Goal: Information Seeking & Learning: Learn about a topic

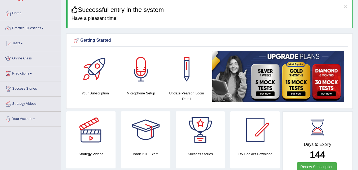
scroll to position [17, 0]
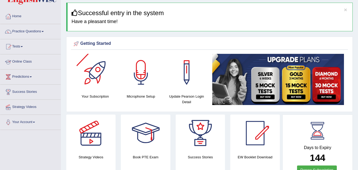
click at [20, 63] on link "Online Class" at bounding box center [30, 60] width 60 height 13
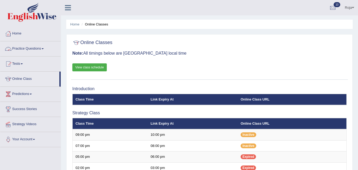
click at [79, 65] on link "View class schedule" at bounding box center [89, 67] width 34 height 8
click at [31, 51] on link "Practice Questions" at bounding box center [30, 47] width 60 height 13
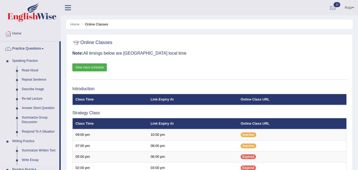
click at [30, 162] on link "Write Essay" at bounding box center [39, 160] width 40 height 10
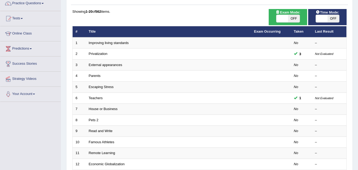
scroll to position [49, 0]
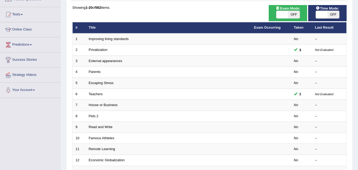
click at [286, 9] on span "Exam Mode:" at bounding box center [287, 9] width 29 height 6
click at [283, 17] on span at bounding box center [282, 14] width 12 height 7
checkbox input "true"
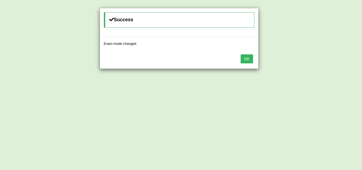
click at [250, 57] on button "OK" at bounding box center [246, 58] width 12 height 9
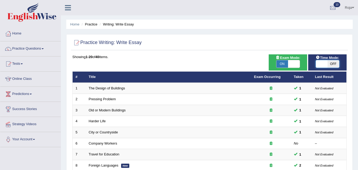
click at [322, 60] on span at bounding box center [322, 63] width 12 height 7
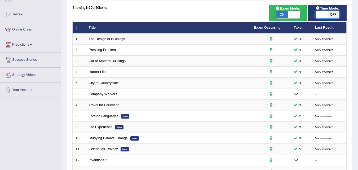
drag, startPoint x: 0, startPoint y: 0, endPoint x: 322, endPoint y: 13, distance: 322.0
click at [322, 13] on span at bounding box center [322, 14] width 12 height 7
checkbox input "false"
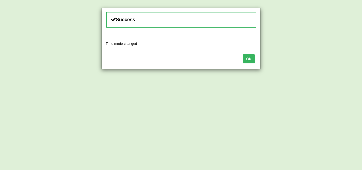
click at [250, 60] on button "OK" at bounding box center [249, 58] width 12 height 9
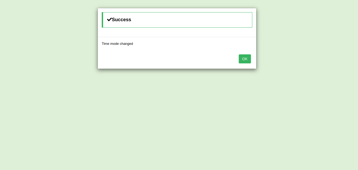
click at [250, 60] on button "OK" at bounding box center [245, 58] width 12 height 9
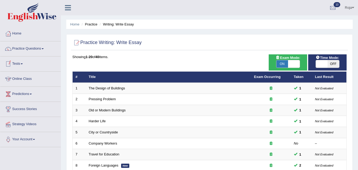
click at [30, 79] on link "Online Class" at bounding box center [30, 78] width 60 height 13
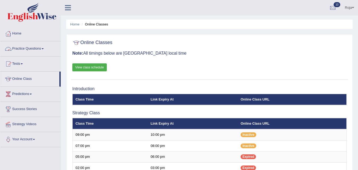
click at [38, 47] on link "Practice Questions" at bounding box center [30, 47] width 60 height 13
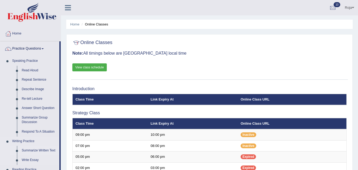
click at [26, 149] on link "Summarize Written Text" at bounding box center [39, 151] width 40 height 10
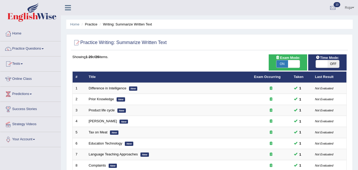
click at [90, 27] on ul "Home Practice Writing: Summarize Written Text" at bounding box center [209, 24] width 286 height 9
click at [91, 23] on li "Practice" at bounding box center [88, 24] width 17 height 5
click at [39, 49] on link "Practice Questions" at bounding box center [30, 47] width 60 height 13
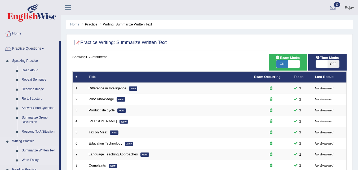
click at [30, 158] on link "Write Essay" at bounding box center [39, 160] width 40 height 10
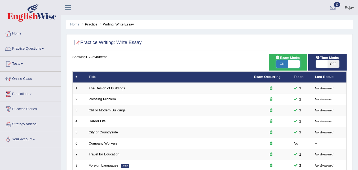
click at [295, 64] on span at bounding box center [294, 63] width 12 height 7
checkbox input "false"
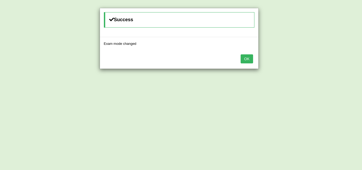
click at [242, 56] on button "OK" at bounding box center [246, 58] width 12 height 9
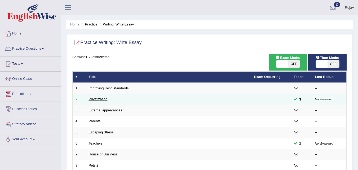
click at [98, 100] on link "Privatization" at bounding box center [98, 99] width 19 height 4
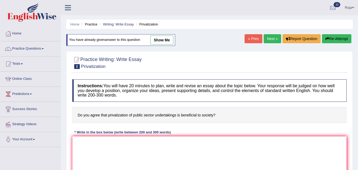
click at [358, 30] on html "Toggle navigation Home Practice Questions Speaking Practice Read Aloud Repeat S…" at bounding box center [179, 85] width 358 height 170
click at [122, 24] on link "Writing: Write Essay" at bounding box center [118, 24] width 31 height 4
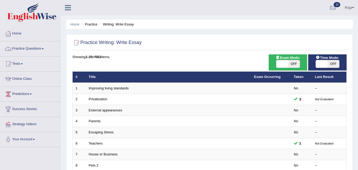
click at [36, 49] on link "Practice Questions" at bounding box center [30, 47] width 60 height 13
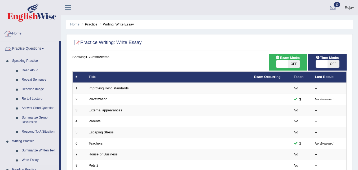
click at [40, 50] on link "Practice Questions" at bounding box center [29, 47] width 59 height 13
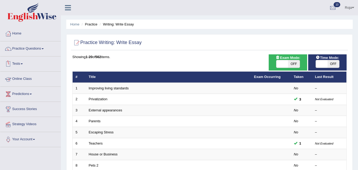
click at [24, 77] on link "Online Class" at bounding box center [30, 78] width 60 height 13
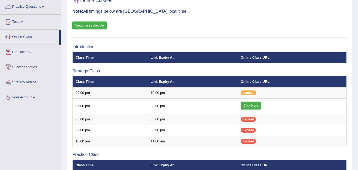
scroll to position [47, 0]
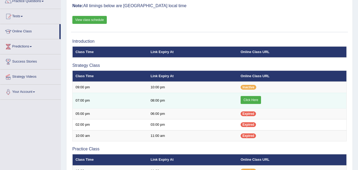
click at [258, 97] on link "Click Here" at bounding box center [250, 100] width 20 height 8
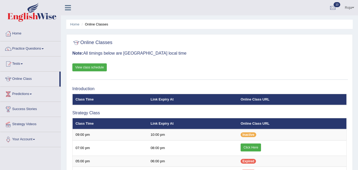
scroll to position [47, 0]
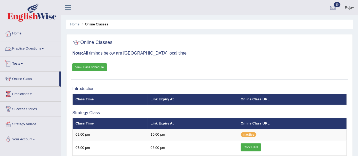
click at [35, 50] on link "Practice Questions" at bounding box center [30, 47] width 60 height 13
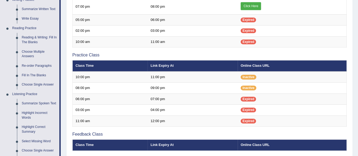
scroll to position [137, 0]
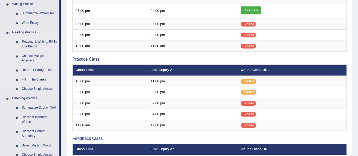
click at [47, 44] on link "Reading & Writing: Fill In The Blanks" at bounding box center [39, 44] width 40 height 14
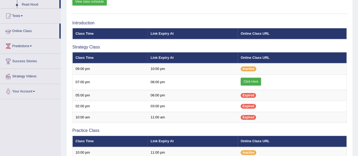
scroll to position [142, 0]
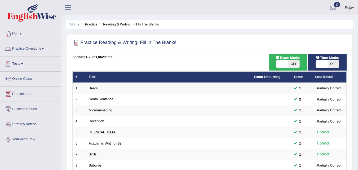
click at [21, 76] on link "Online Class" at bounding box center [30, 78] width 60 height 13
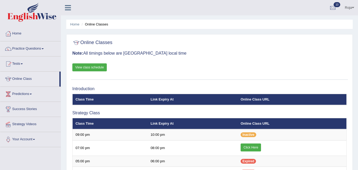
scroll to position [41, 0]
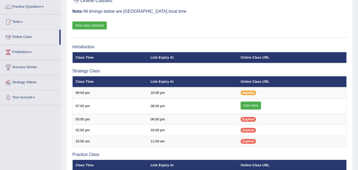
click at [358, 76] on html "Toggle navigation Home Practice Questions Speaking Practice Read Aloud Repeat S…" at bounding box center [179, 43] width 358 height 170
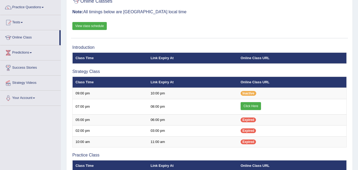
scroll to position [0, 0]
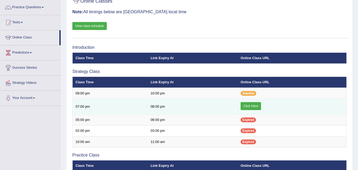
click at [259, 104] on link "Click Here" at bounding box center [250, 106] width 20 height 8
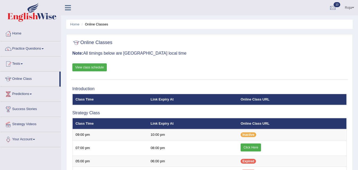
scroll to position [53, 0]
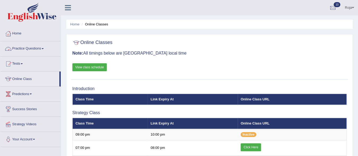
click at [38, 49] on link "Practice Questions" at bounding box center [30, 47] width 60 height 13
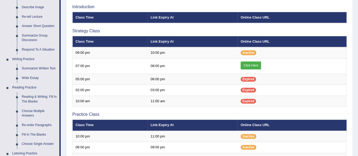
scroll to position [83, 0]
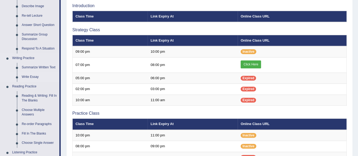
click at [28, 77] on link "Write Essay" at bounding box center [39, 77] width 40 height 10
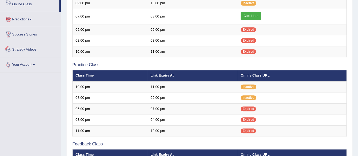
scroll to position [273, 0]
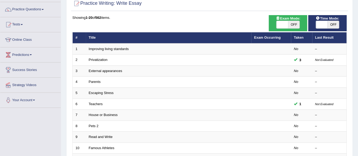
click at [358, 58] on html "Toggle navigation Home Practice Questions Speaking Practice Read Aloud Repeat S…" at bounding box center [179, 39] width 358 height 156
click at [282, 22] on span at bounding box center [282, 24] width 12 height 7
checkbox input "true"
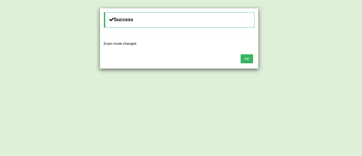
click at [246, 58] on button "OK" at bounding box center [246, 58] width 12 height 9
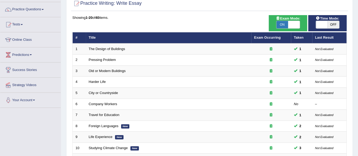
click at [318, 23] on span at bounding box center [322, 24] width 12 height 7
checkbox input "true"
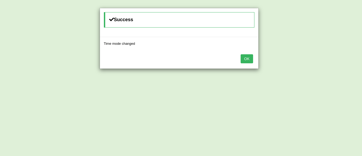
click at [244, 59] on button "OK" at bounding box center [246, 58] width 12 height 9
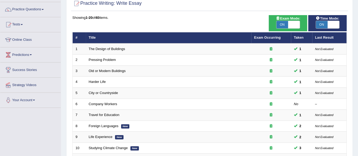
scroll to position [74, 0]
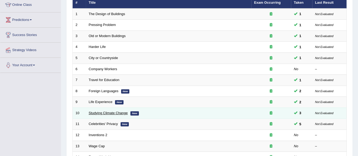
click at [110, 111] on link "Studying Climate Change" at bounding box center [108, 113] width 39 height 4
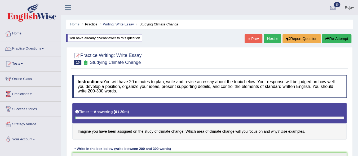
drag, startPoint x: 356, startPoint y: 51, endPoint x: 361, endPoint y: 55, distance: 5.8
click at [358, 55] on html "Toggle navigation Home Practice Questions Speaking Practice Read Aloud Repeat S…" at bounding box center [179, 78] width 358 height 156
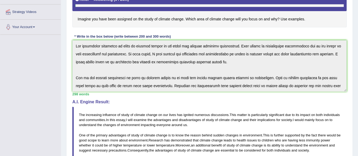
scroll to position [113, 0]
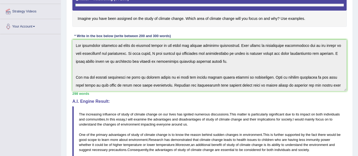
drag, startPoint x: 155, startPoint y: 18, endPoint x: 195, endPoint y: 20, distance: 40.0
click at [195, 20] on h4 "Imagine you have been assigned on the study of climate change. Which area of cl…" at bounding box center [209, 8] width 274 height 37
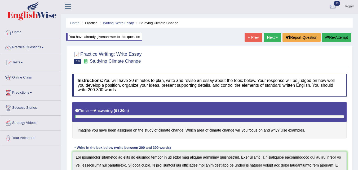
scroll to position [0, 0]
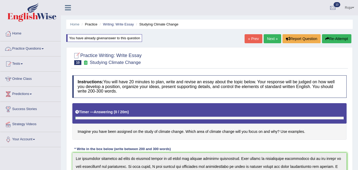
click at [19, 50] on link "Practice Questions" at bounding box center [30, 47] width 60 height 13
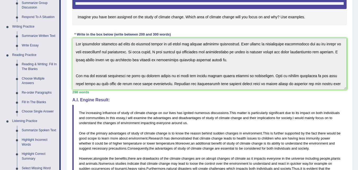
scroll to position [113, 0]
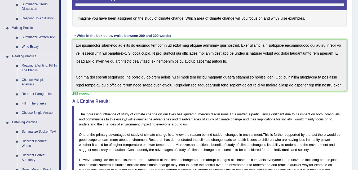
click at [28, 68] on link "Reading & Writing: Fill In The Blanks" at bounding box center [39, 68] width 40 height 14
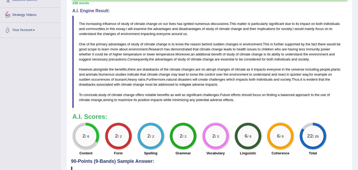
scroll to position [260, 0]
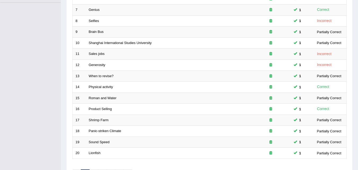
scroll to position [181, 0]
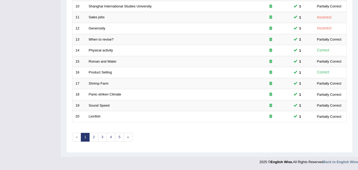
click at [101, 138] on link "3" at bounding box center [102, 137] width 9 height 9
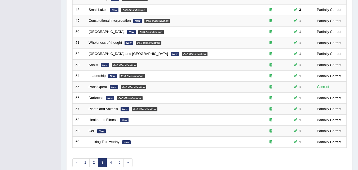
scroll to position [158, 0]
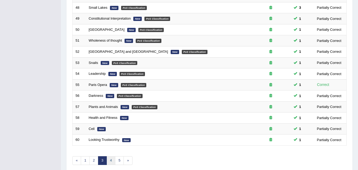
click at [111, 160] on link "4" at bounding box center [110, 160] width 9 height 9
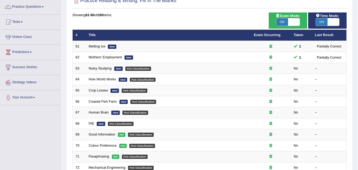
scroll to position [41, 0]
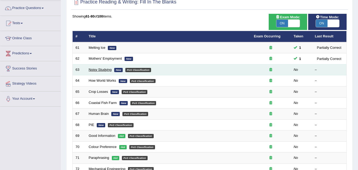
click at [102, 71] on link "Noisy Studying" at bounding box center [100, 70] width 23 height 4
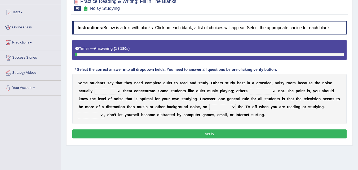
scroll to position [51, 0]
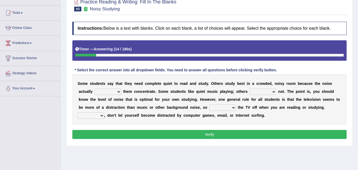
click at [114, 93] on select "helps stops aids gives" at bounding box center [108, 91] width 26 height 6
select select "helps"
click at [95, 88] on select "helps stops aids gives" at bounding box center [108, 91] width 26 height 6
click at [117, 95] on select "helps stops aids gives" at bounding box center [108, 91] width 26 height 6
click at [213, 94] on div "S o m e s t u d e n t s s a y t h a t t h e y n e e d c o m p l e t e q u i e t…" at bounding box center [209, 99] width 274 height 50
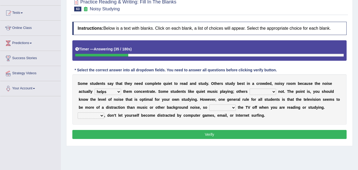
click at [264, 95] on select "have doing do are" at bounding box center [262, 91] width 26 height 6
click at [249, 88] on select "have doing do are" at bounding box center [262, 91] width 26 height 6
click at [269, 91] on select "have doing do are" at bounding box center [262, 91] width 26 height 6
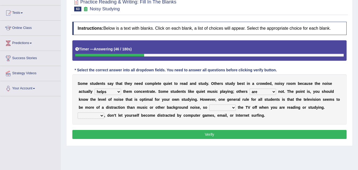
click at [249, 88] on select "have doing do are" at bounding box center [262, 91] width 26 height 6
click at [272, 92] on select "have doing do are" at bounding box center [262, 91] width 26 height 6
select select "do"
click at [249, 88] on select "have doing do are" at bounding box center [262, 91] width 26 height 6
click at [227, 107] on select "make put leave cut" at bounding box center [222, 107] width 26 height 6
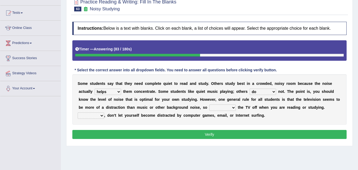
click at [209, 104] on select "make put leave cut" at bounding box center [222, 107] width 26 height 6
click at [227, 108] on select "make put leave cut" at bounding box center [222, 107] width 26 height 6
click at [209, 104] on select "make put leave cut" at bounding box center [222, 107] width 26 height 6
click at [225, 108] on select "make put leave cut" at bounding box center [222, 107] width 26 height 6
click at [209, 104] on select "make put leave cut" at bounding box center [222, 107] width 26 height 6
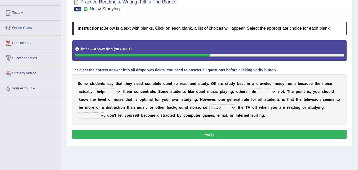
click at [224, 109] on select "make put leave cut" at bounding box center [222, 107] width 26 height 6
select select "put"
click at [209, 104] on select "make put leave cut" at bounding box center [222, 107] width 26 height 6
click at [87, 114] on select "Thus However Yet Also" at bounding box center [91, 115] width 26 height 6
select select "Also"
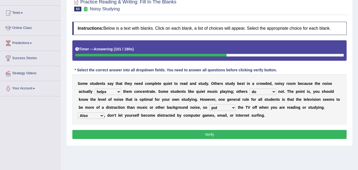
click at [78, 112] on select "Thus However Yet Also" at bounding box center [91, 115] width 26 height 6
click at [121, 93] on b at bounding box center [122, 91] width 2 height 4
click at [115, 92] on select "helps stops aids gives" at bounding box center [108, 91] width 26 height 6
click at [261, 88] on select "have doing do are" at bounding box center [262, 91] width 26 height 6
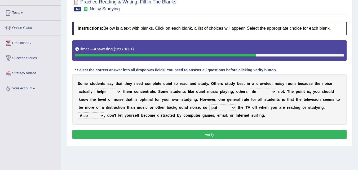
click at [261, 88] on select "have doing do are" at bounding box center [262, 91] width 26 height 6
click at [224, 109] on select "make put leave cut" at bounding box center [222, 107] width 26 height 6
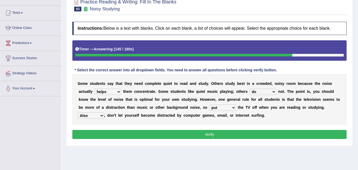
click at [99, 116] on select "Thus However Yet Also" at bounding box center [91, 115] width 26 height 6
click at [231, 137] on button "Verify" at bounding box center [209, 134] width 274 height 9
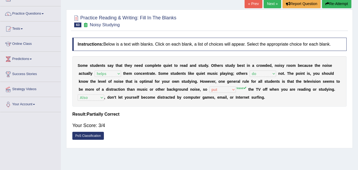
scroll to position [34, 0]
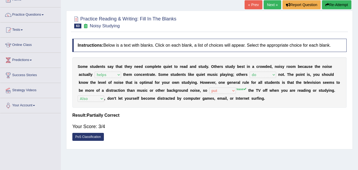
click at [274, 7] on link "Next »" at bounding box center [271, 4] width 17 height 9
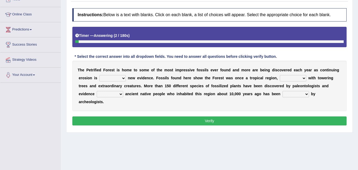
scroll to position [62, 0]
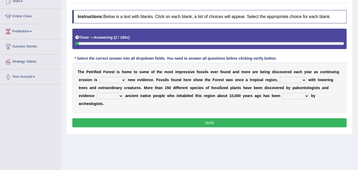
click at [358, 104] on html "Toggle navigation Home Practice Questions Speaking Practice Read Aloud Repeat S…" at bounding box center [179, 23] width 358 height 170
click at [110, 82] on select "exposing expanding explaining expecting" at bounding box center [112, 80] width 26 height 6
select select "exposing"
click at [99, 77] on select "exposing expanding explaining expecting" at bounding box center [112, 80] width 26 height 6
click at [116, 81] on select "exposing expanding explaining expecting" at bounding box center [112, 80] width 26 height 6
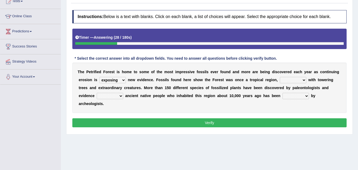
click at [116, 81] on select "exposing expanding explaining expecting" at bounding box center [112, 80] width 26 height 6
click at [295, 80] on select "connected filled restored treated" at bounding box center [293, 80] width 26 height 6
select select "filled"
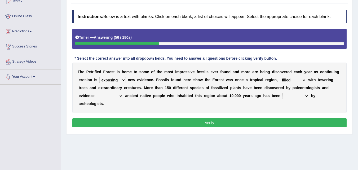
click at [280, 77] on select "connected filled restored treated" at bounding box center [293, 80] width 26 height 6
click at [118, 96] on select "indicating arguing thinking assume" at bounding box center [110, 96] width 26 height 6
select select "indicating"
click at [97, 93] on select "indicating arguing thinking assume" at bounding box center [110, 96] width 26 height 6
click at [114, 94] on select "indicating arguing thinking assume" at bounding box center [110, 96] width 26 height 6
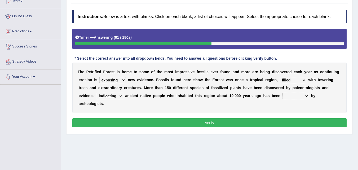
click at [114, 94] on select "indicating arguing thinking assume" at bounding box center [110, 96] width 26 height 6
click at [292, 97] on select "deducted rejected confirmed predicted" at bounding box center [295, 96] width 26 height 6
click at [282, 93] on select "deducted rejected confirmed predicted" at bounding box center [295, 96] width 26 height 6
click at [286, 92] on div "T h e P e t r i f i e d F o r e s t i s h o m e t o s o m e o f t h e m o s t i…" at bounding box center [209, 87] width 274 height 50
click at [286, 95] on select "deducted rejected confirmed predicted" at bounding box center [295, 96] width 26 height 6
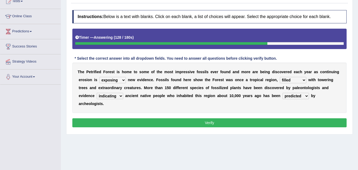
select select "confirmed"
click at [282, 93] on select "deducted rejected confirmed predicted" at bounding box center [295, 96] width 26 height 6
click at [299, 97] on select "deducted rejected confirmed predicted" at bounding box center [295, 96] width 26 height 6
click at [116, 97] on select "indicating arguing thinking assume" at bounding box center [110, 96] width 26 height 6
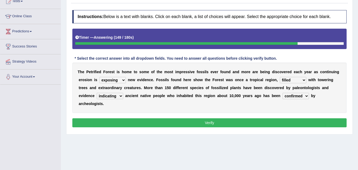
click at [116, 97] on select "indicating arguing thinking assume" at bounding box center [110, 96] width 26 height 6
click at [297, 96] on select "deducted rejected confirmed predicted" at bounding box center [295, 96] width 26 height 6
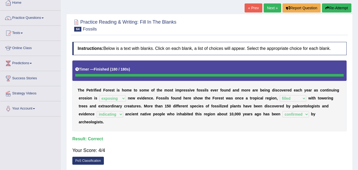
scroll to position [30, 0]
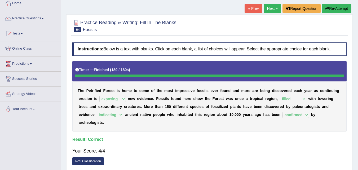
click at [271, 6] on link "Next »" at bounding box center [271, 8] width 17 height 9
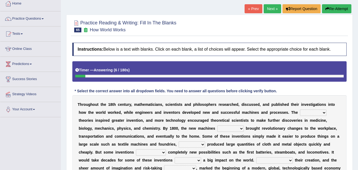
scroll to position [23, 0]
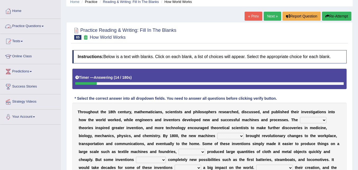
click at [37, 23] on link "Practice Questions" at bounding box center [30, 25] width 60 height 13
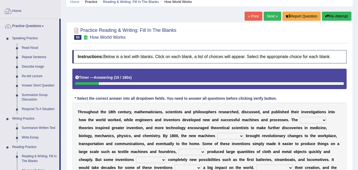
click at [18, 13] on link "Home" at bounding box center [30, 10] width 60 height 13
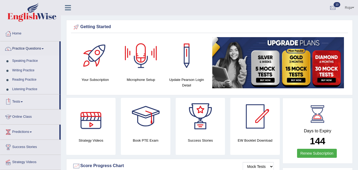
click at [23, 117] on link "Online Class" at bounding box center [30, 115] width 60 height 13
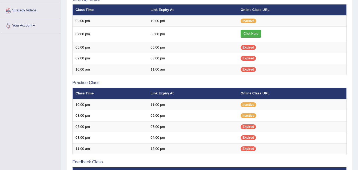
scroll to position [113, 0]
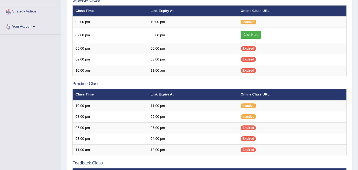
drag, startPoint x: 357, startPoint y: 115, endPoint x: 359, endPoint y: 120, distance: 5.7
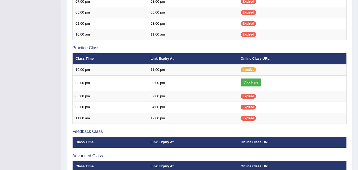
scroll to position [130, 0]
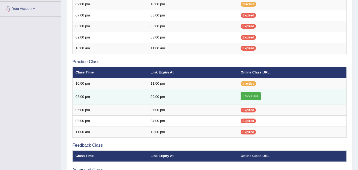
click at [248, 97] on link "Click Here" at bounding box center [250, 96] width 20 height 8
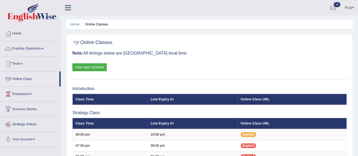
click at [19, 64] on link "Tests" at bounding box center [30, 62] width 60 height 13
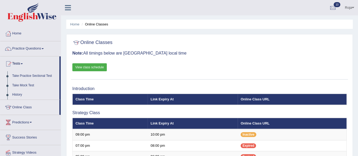
click at [17, 93] on link "History" at bounding box center [35, 95] width 50 height 10
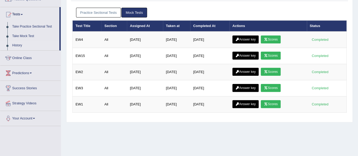
scroll to position [50, 0]
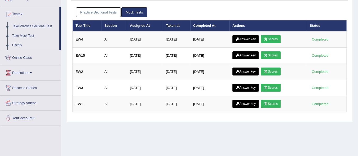
click at [358, 60] on html "Toggle navigation Home Practice Questions Speaking Practice Read Aloud Repeat S…" at bounding box center [179, 28] width 358 height 156
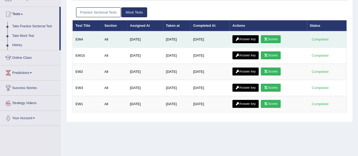
click at [276, 37] on link "Scores" at bounding box center [271, 39] width 20 height 8
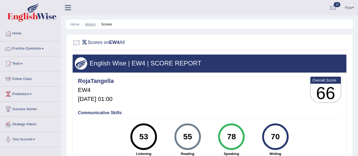
click at [91, 25] on link "History" at bounding box center [90, 24] width 11 height 4
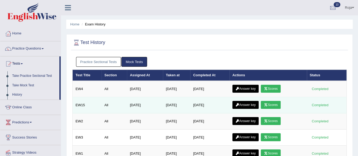
click at [267, 103] on icon at bounding box center [265, 104] width 4 height 3
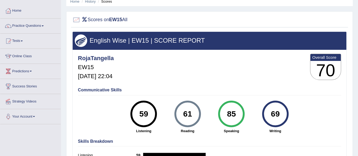
scroll to position [22, 0]
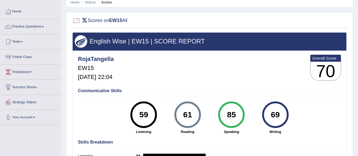
click at [240, 22] on div at bounding box center [209, 20] width 274 height 11
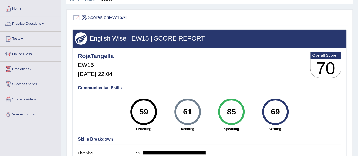
scroll to position [29, 0]
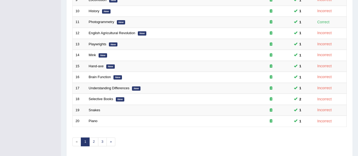
scroll to position [177, 0]
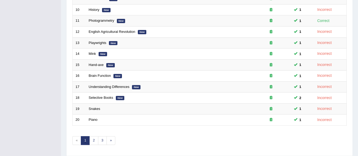
click at [92, 137] on link "2" at bounding box center [93, 140] width 9 height 9
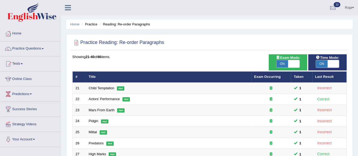
scroll to position [192, 0]
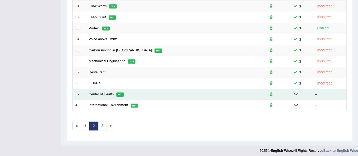
click at [93, 93] on link "Center of Health" at bounding box center [101, 94] width 25 height 4
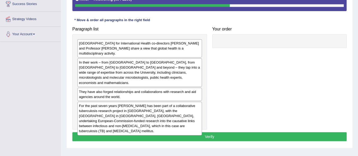
scroll to position [101, 0]
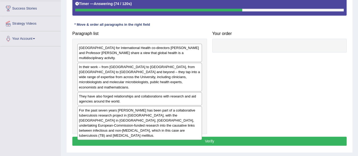
click at [180, 116] on div "For the past seven years Professor Philip Hill has been part of a collaborative…" at bounding box center [139, 123] width 124 height 34
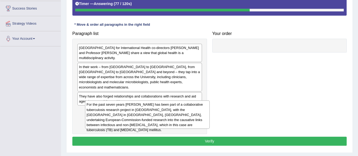
drag, startPoint x: 180, startPoint y: 116, endPoint x: 188, endPoint y: 116, distance: 7.4
click at [188, 116] on div "For the past seven years Professor Philip Hill has been part of a collaborative…" at bounding box center [147, 114] width 124 height 28
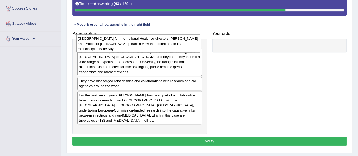
drag, startPoint x: 165, startPoint y: 55, endPoint x: 164, endPoint y: 46, distance: 9.1
click at [164, 46] on div "University of Otago Centre for International Health co-directors Professor Phil…" at bounding box center [138, 43] width 124 height 18
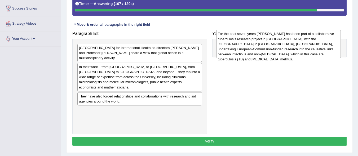
drag, startPoint x: 181, startPoint y: 118, endPoint x: 320, endPoint y: 50, distance: 154.3
click at [320, 50] on div "For the past seven years Professor Philip Hill has been part of a collaborative…" at bounding box center [278, 44] width 124 height 28
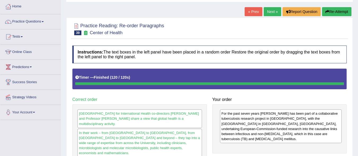
scroll to position [0, 0]
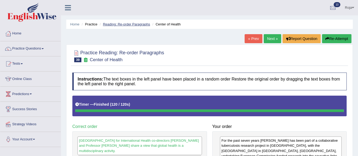
click at [131, 25] on link "Reading: Re-order Paragraphs" at bounding box center [126, 24] width 47 height 4
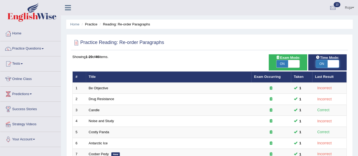
click at [332, 63] on span at bounding box center [333, 63] width 12 height 7
checkbox input "false"
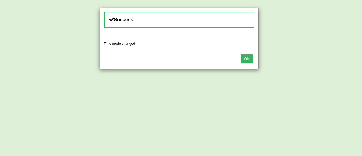
click at [248, 60] on button "OK" at bounding box center [246, 58] width 12 height 9
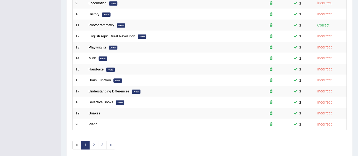
scroll to position [192, 0]
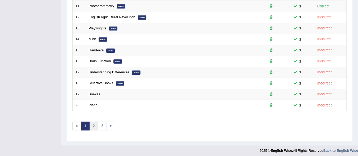
click at [93, 125] on link "2" at bounding box center [93, 126] width 9 height 9
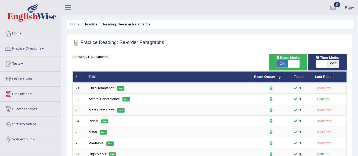
scroll to position [192, 0]
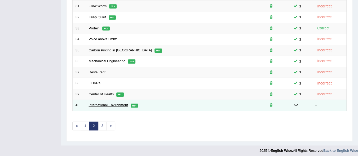
click at [103, 104] on link "International Environment" at bounding box center [108, 105] width 39 height 4
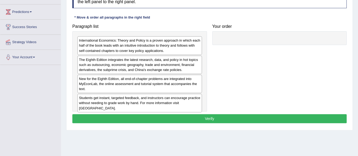
scroll to position [80, 0]
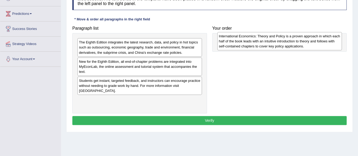
drag, startPoint x: 177, startPoint y: 47, endPoint x: 314, endPoint y: 41, distance: 137.0
click at [314, 41] on div "International Economics: Theory and Policy is a proven approach in which each h…" at bounding box center [279, 41] width 124 height 18
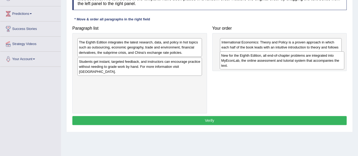
drag, startPoint x: 118, startPoint y: 65, endPoint x: 260, endPoint y: 59, distance: 142.3
click at [260, 59] on div "New for the Eighth Edition, all end-of-chapter problems are integrated into MyE…" at bounding box center [282, 60] width 124 height 18
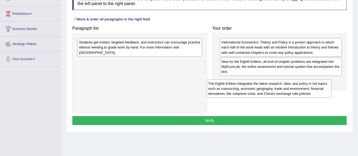
drag, startPoint x: 155, startPoint y: 49, endPoint x: 286, endPoint y: 84, distance: 135.2
click at [286, 84] on div "The Eighth Edition integrates the latest research, data, and policy in hot topi…" at bounding box center [269, 88] width 124 height 18
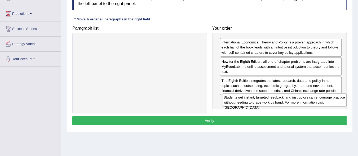
drag, startPoint x: 156, startPoint y: 44, endPoint x: 301, endPoint y: 98, distance: 154.4
click at [301, 98] on div "Students get instant, targeted feedback, and instructors can encourage practice…" at bounding box center [284, 99] width 124 height 13
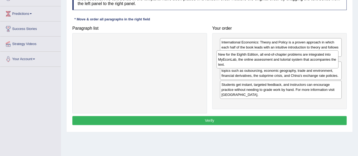
drag, startPoint x: 263, startPoint y: 68, endPoint x: 261, endPoint y: 62, distance: 6.7
click at [261, 62] on div "New for the Eighth Edition, all end-of-chapter problems are integrated into MyE…" at bounding box center [277, 59] width 122 height 18
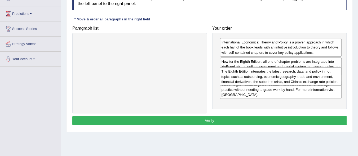
drag, startPoint x: 247, startPoint y: 86, endPoint x: 247, endPoint y: 77, distance: 8.7
click at [247, 77] on div "The Eighth Edition integrates the latest research, data, and policy in hot topi…" at bounding box center [281, 76] width 122 height 18
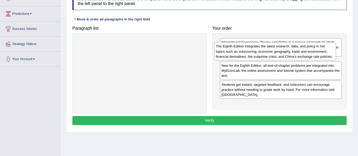
drag, startPoint x: 242, startPoint y: 84, endPoint x: 235, endPoint y: 50, distance: 34.5
click at [235, 50] on div "The Eighth Edition integrates the latest research, data, and policy in hot topi…" at bounding box center [275, 51] width 122 height 18
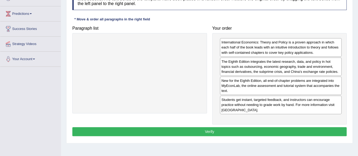
click at [191, 130] on button "Verify" at bounding box center [209, 131] width 274 height 9
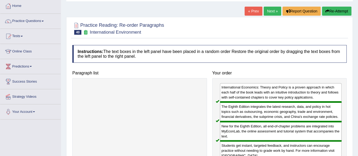
scroll to position [24, 0]
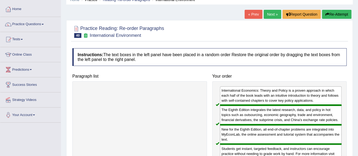
click at [268, 14] on link "Next »" at bounding box center [271, 14] width 17 height 9
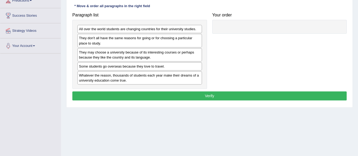
scroll to position [94, 0]
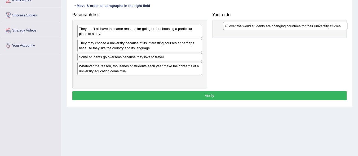
drag, startPoint x: 141, startPoint y: 28, endPoint x: 285, endPoint y: 26, distance: 144.1
click at [285, 26] on div "All over the world students are changing countries for their university studies." at bounding box center [285, 26] width 124 height 8
click at [131, 58] on div "Some students go overseas because they love to travel." at bounding box center [139, 57] width 124 height 8
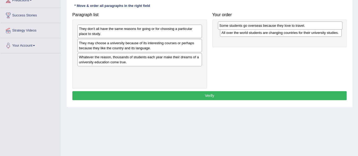
drag, startPoint x: 146, startPoint y: 58, endPoint x: 287, endPoint y: 27, distance: 144.0
click at [287, 27] on div "Some students go overseas because they love to travel." at bounding box center [280, 25] width 124 height 8
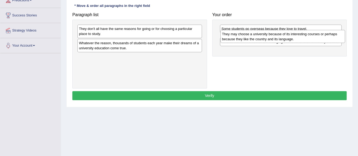
drag, startPoint x: 169, startPoint y: 47, endPoint x: 311, endPoint y: 38, distance: 142.8
click at [311, 38] on div "They may choose a university because of its interesting courses or perhaps beca…" at bounding box center [282, 36] width 124 height 13
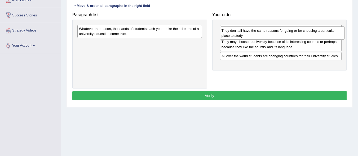
drag, startPoint x: 150, startPoint y: 34, endPoint x: 293, endPoint y: 36, distance: 142.5
click at [293, 36] on div "They don't all have the same reasons for going or for choosing a particular pla…" at bounding box center [282, 32] width 124 height 13
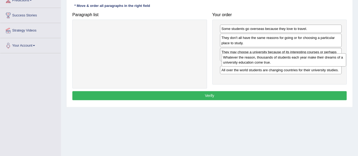
drag, startPoint x: 175, startPoint y: 33, endPoint x: 318, endPoint y: 63, distance: 146.2
click at [318, 63] on div "Whatever the reason, thousands of students each year make their dreams of a uni…" at bounding box center [283, 59] width 124 height 13
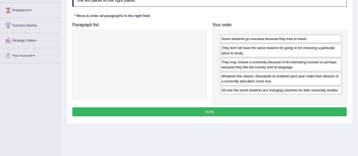
scroll to position [83, 0]
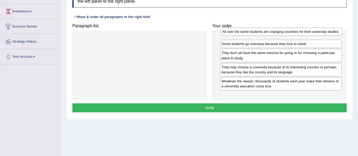
drag, startPoint x: 317, startPoint y: 91, endPoint x: 319, endPoint y: 35, distance: 55.1
click at [319, 35] on div "All over the world students are changing countries for their university studies." at bounding box center [281, 32] width 122 height 8
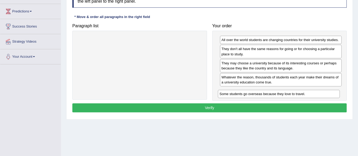
drag, startPoint x: 257, startPoint y: 47, endPoint x: 255, endPoint y: 93, distance: 45.3
click at [255, 93] on div "Some students go overseas because they love to travel." at bounding box center [279, 94] width 122 height 8
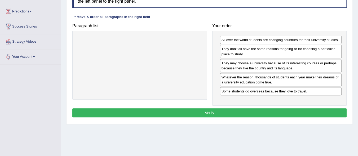
click at [247, 66] on div "They may choose a university because of its interesting courses or perhaps beca…" at bounding box center [281, 65] width 122 height 13
click at [239, 66] on div "They may choose a university because of its interesting courses or perhaps beca…" at bounding box center [281, 65] width 122 height 13
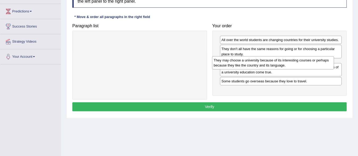
drag, startPoint x: 239, startPoint y: 66, endPoint x: 235, endPoint y: 62, distance: 5.6
click at [235, 62] on div "They may choose a university because of its interesting courses or perhaps beca…" at bounding box center [273, 62] width 122 height 13
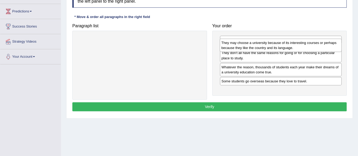
drag, startPoint x: 235, startPoint y: 62, endPoint x: 235, endPoint y: 42, distance: 20.1
click at [235, 42] on div "They may choose a university because of its interesting courses or perhaps beca…" at bounding box center [281, 45] width 122 height 13
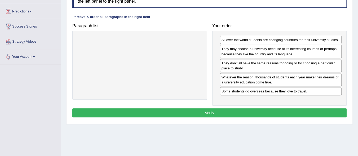
click at [244, 50] on div "They may choose a university because of its interesting courses or perhaps beca…" at bounding box center [281, 51] width 122 height 13
click at [230, 53] on div "They may choose a university because of its interesting courses or perhaps beca…" at bounding box center [281, 51] width 122 height 13
click at [253, 93] on div "Some students go overseas because they love to travel." at bounding box center [281, 91] width 122 height 8
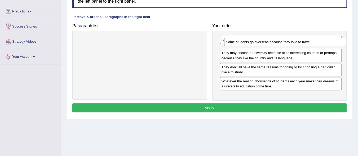
drag, startPoint x: 253, startPoint y: 93, endPoint x: 252, endPoint y: 47, distance: 46.6
click at [252, 46] on div "Some students go overseas because they love to travel." at bounding box center [285, 42] width 122 height 8
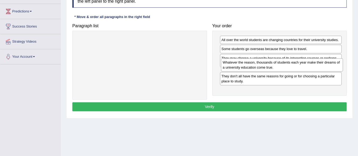
drag, startPoint x: 243, startPoint y: 89, endPoint x: 243, endPoint y: 65, distance: 23.3
click at [243, 65] on div "Whatever the reason, thousands of students each year make their dreams of a uni…" at bounding box center [282, 64] width 122 height 13
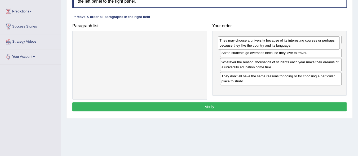
drag, startPoint x: 238, startPoint y: 62, endPoint x: 236, endPoint y: 44, distance: 17.3
click at [236, 44] on div "They may choose a university because of its interesting courses or perhaps beca…" at bounding box center [279, 42] width 122 height 13
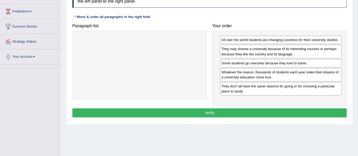
click at [281, 49] on div "They may choose a university because of its interesting courses or perhaps beca…" at bounding box center [281, 51] width 122 height 13
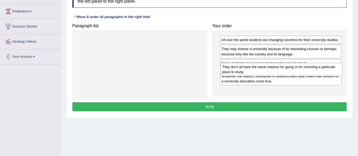
drag, startPoint x: 288, startPoint y: 91, endPoint x: 288, endPoint y: 72, distance: 18.6
click at [288, 72] on div "They don't all have the same reasons for going or for choosing a particular pla…" at bounding box center [281, 69] width 122 height 13
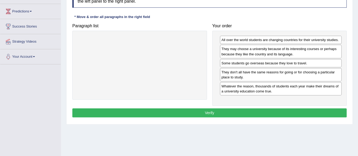
click at [303, 71] on div "They don't all have the same reasons for going or for choosing a particular pla…" at bounding box center [281, 74] width 122 height 13
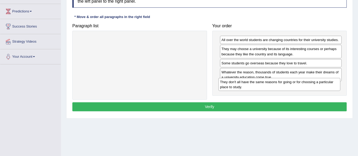
drag, startPoint x: 292, startPoint y: 74, endPoint x: 290, endPoint y: 84, distance: 10.4
click at [290, 84] on div "They don't all have the same reasons for going or for choosing a particular pla…" at bounding box center [279, 84] width 122 height 13
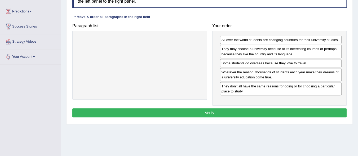
click at [197, 110] on button "Verify" at bounding box center [209, 112] width 274 height 9
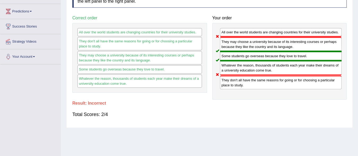
click at [234, 86] on div "They don't all have the same reasons for going or for choosing a particular pla…" at bounding box center [281, 82] width 122 height 14
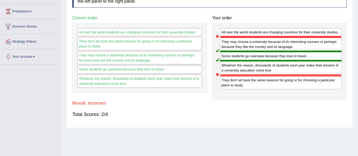
drag, startPoint x: 234, startPoint y: 86, endPoint x: 242, endPoint y: 84, distance: 8.4
click at [242, 84] on div "They don't all have the same reasons for going or for choosing a particular pla…" at bounding box center [281, 82] width 122 height 14
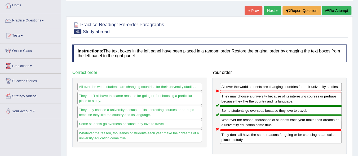
scroll to position [28, 0]
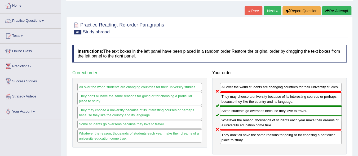
click at [274, 10] on link "Next »" at bounding box center [271, 10] width 17 height 9
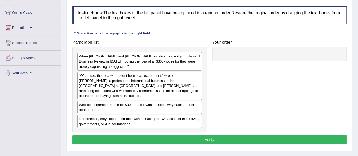
scroll to position [65, 0]
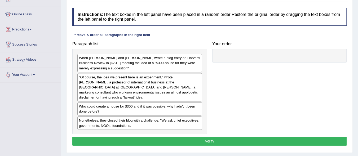
click at [358, 73] on html "Toggle navigation Home Practice Questions Speaking Practice Read Aloud Repeat S…" at bounding box center [179, 13] width 358 height 156
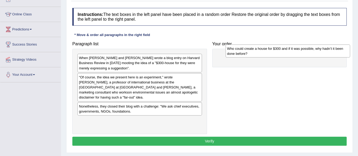
drag, startPoint x: 132, startPoint y: 109, endPoint x: 278, endPoint y: 52, distance: 157.0
click at [278, 52] on div "Who could create a house for $300 and if it was possible, why hadn’t it been do…" at bounding box center [287, 50] width 124 height 13
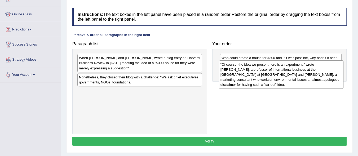
drag, startPoint x: 166, startPoint y: 85, endPoint x: 303, endPoint y: 79, distance: 137.1
click at [303, 79] on div "“Of course, the idea we present here is an experiment,” wrote [PERSON_NAME], a …" at bounding box center [281, 74] width 124 height 28
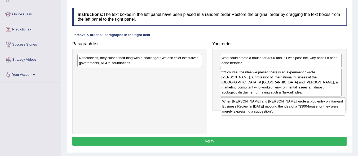
drag, startPoint x: 138, startPoint y: 55, endPoint x: 281, endPoint y: 98, distance: 149.2
click at [281, 98] on div "When [PERSON_NAME] and [PERSON_NAME] wrote a blog entry on Harvard Business Rev…" at bounding box center [283, 106] width 124 height 18
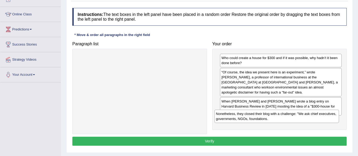
drag, startPoint x: 152, startPoint y: 59, endPoint x: 289, endPoint y: 115, distance: 148.1
click at [289, 115] on div "Nonetheless, they closed their blog with a challenge: "We ask chief executives,…" at bounding box center [276, 116] width 124 height 13
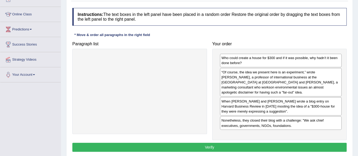
click at [254, 145] on button "Verify" at bounding box center [209, 147] width 274 height 9
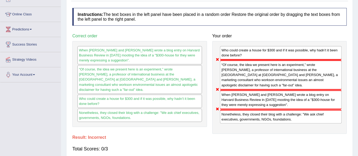
click at [233, 48] on div "Who could create a house for $300 and if it was possible, why hadn’t it been do…" at bounding box center [281, 53] width 122 height 14
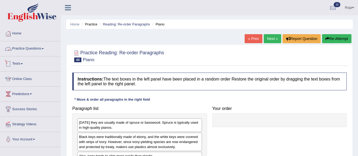
click at [41, 48] on link "Practice Questions" at bounding box center [30, 47] width 60 height 13
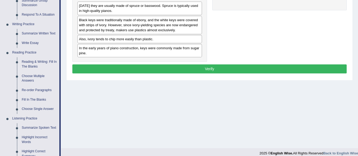
scroll to position [113, 0]
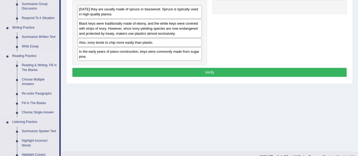
click at [42, 101] on link "Fill In The Blanks" at bounding box center [39, 104] width 40 height 10
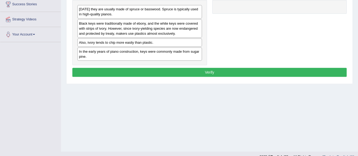
scroll to position [122, 0]
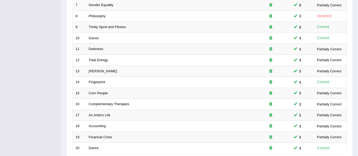
scroll to position [192, 0]
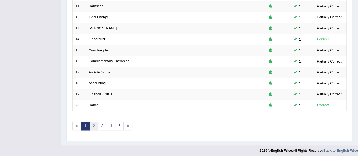
click at [93, 125] on link "2" at bounding box center [93, 126] width 9 height 9
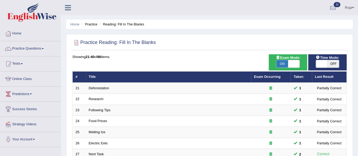
scroll to position [192, 0]
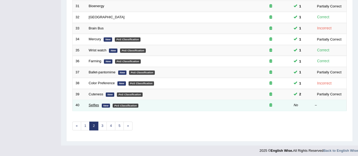
click at [93, 103] on link "Selfies" at bounding box center [94, 105] width 10 height 4
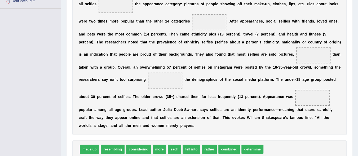
scroll to position [136, 0]
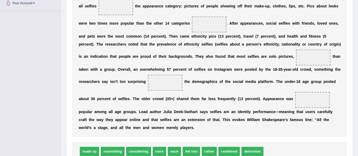
click at [254, 152] on span "determine" at bounding box center [252, 151] width 22 height 9
drag, startPoint x: 254, startPoint y: 152, endPoint x: 118, endPoint y: 9, distance: 196.9
drag, startPoint x: 118, startPoint y: 9, endPoint x: 124, endPoint y: 11, distance: 6.0
click at [124, 11] on span "determine" at bounding box center [116, 7] width 34 height 16
drag, startPoint x: 357, startPoint y: 100, endPoint x: 361, endPoint y: 101, distance: 4.2
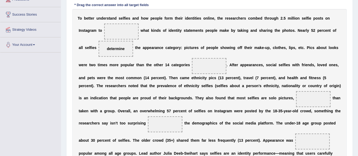
scroll to position [94, 0]
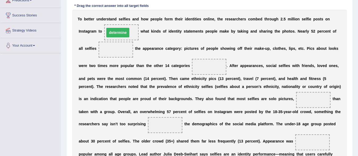
drag, startPoint x: 115, startPoint y: 49, endPoint x: 117, endPoint y: 32, distance: 17.1
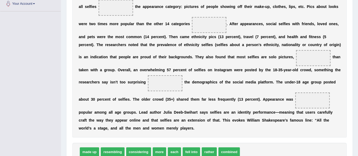
scroll to position [137, 0]
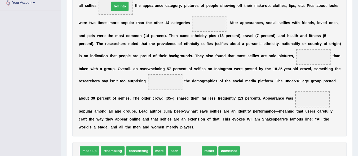
drag, startPoint x: 190, startPoint y: 152, endPoint x: 119, endPoint y: 8, distance: 161.3
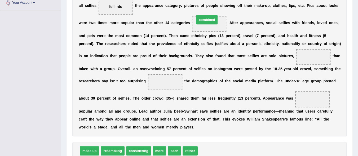
drag, startPoint x: 209, startPoint y: 150, endPoint x: 206, endPoint y: 20, distance: 129.3
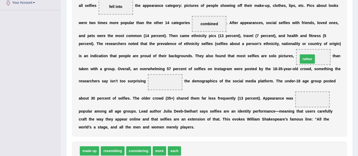
drag, startPoint x: 189, startPoint y: 147, endPoint x: 306, endPoint y: 55, distance: 148.8
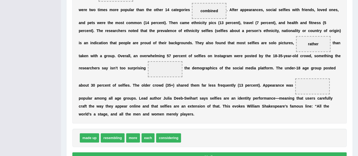
scroll to position [148, 0]
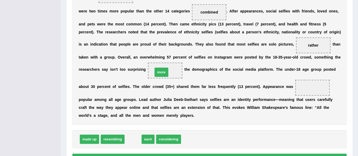
drag, startPoint x: 133, startPoint y: 139, endPoint x: 162, endPoint y: 72, distance: 72.7
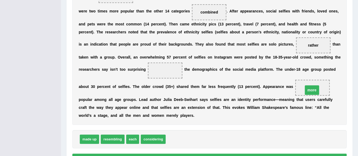
drag, startPoint x: 166, startPoint y: 69, endPoint x: 313, endPoint y: 89, distance: 148.0
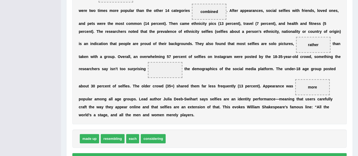
scroll to position [150, 0]
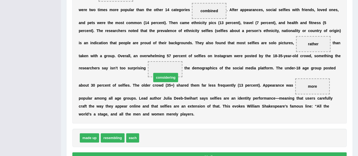
drag, startPoint x: 149, startPoint y: 138, endPoint x: 162, endPoint y: 78, distance: 61.6
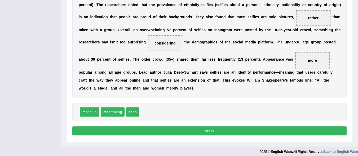
scroll to position [178, 0]
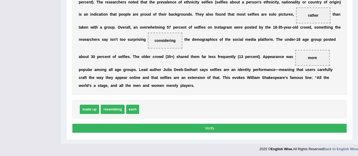
click at [232, 128] on button "Verify" at bounding box center [209, 128] width 274 height 9
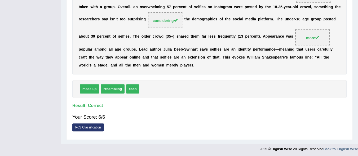
scroll to position [37, 0]
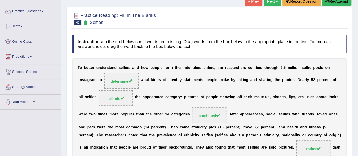
click at [270, 2] on link "Next »" at bounding box center [271, 1] width 17 height 9
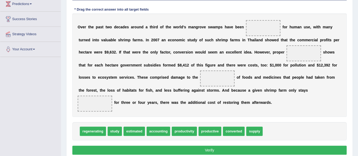
scroll to position [93, 0]
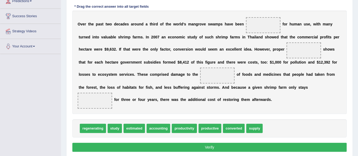
drag, startPoint x: 0, startPoint y: 0, endPoint x: 361, endPoint y: 102, distance: 375.4
drag, startPoint x: 160, startPoint y: 127, endPoint x: 260, endPoint y: 25, distance: 142.9
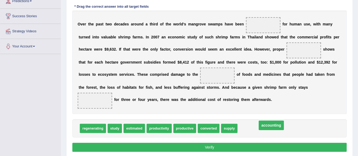
drag, startPoint x: 259, startPoint y: 25, endPoint x: 265, endPoint y: 125, distance: 100.3
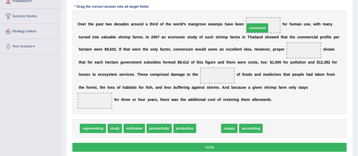
drag, startPoint x: 212, startPoint y: 125, endPoint x: 263, endPoint y: 23, distance: 114.0
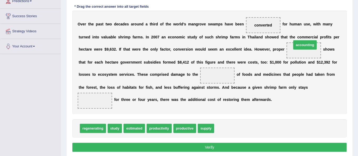
drag, startPoint x: 229, startPoint y: 131, endPoint x: 304, endPoint y: 52, distance: 109.0
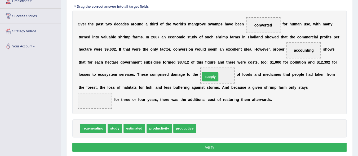
drag, startPoint x: 206, startPoint y: 130, endPoint x: 210, endPoint y: 75, distance: 55.5
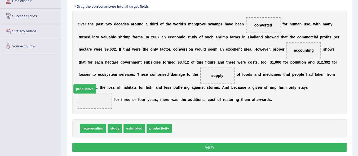
drag, startPoint x: 184, startPoint y: 127, endPoint x: 88, endPoint y: 97, distance: 99.9
click at [198, 144] on button "Verify" at bounding box center [209, 147] width 274 height 9
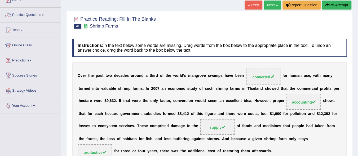
scroll to position [0, 0]
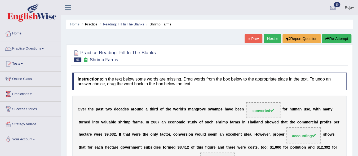
click at [268, 37] on link "Next »" at bounding box center [271, 38] width 17 height 9
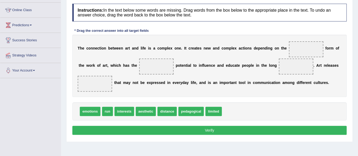
scroll to position [70, 0]
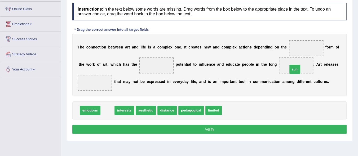
drag, startPoint x: 108, startPoint y: 109, endPoint x: 296, endPoint y: 68, distance: 192.7
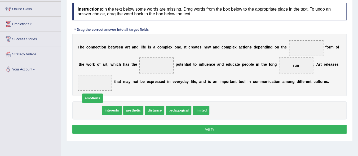
drag, startPoint x: 91, startPoint y: 108, endPoint x: 93, endPoint y: 84, distance: 23.7
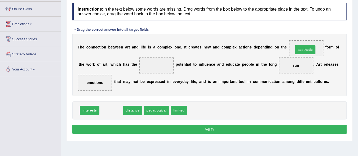
drag, startPoint x: 109, startPoint y: 113, endPoint x: 303, endPoint y: 51, distance: 203.4
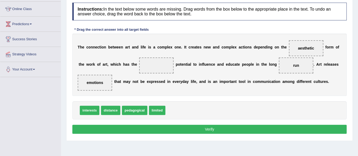
click at [185, 107] on div "interests distance pedagogical limited" at bounding box center [209, 110] width 274 height 18
drag, startPoint x: 153, startPoint y: 111, endPoint x: 155, endPoint y: 67, distance: 44.0
click at [213, 132] on button "Verify" at bounding box center [209, 129] width 274 height 9
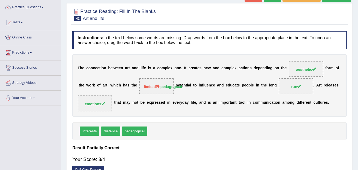
scroll to position [23, 0]
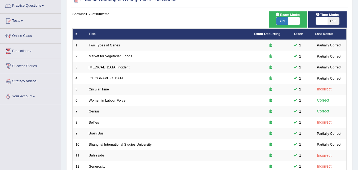
click at [355, 56] on html "Toggle navigation Home Practice Questions Speaking Practice Read Aloud Repeat S…" at bounding box center [179, 42] width 358 height 170
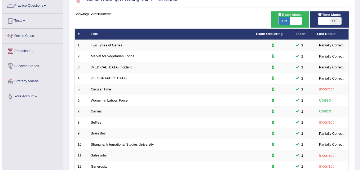
scroll to position [43, 0]
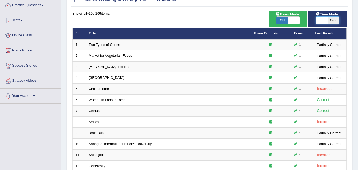
click at [316, 18] on span at bounding box center [322, 20] width 12 height 7
checkbox input "true"
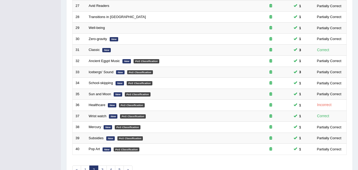
scroll to position [181, 0]
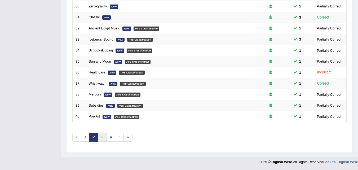
click at [102, 137] on link "3" at bounding box center [102, 137] width 9 height 9
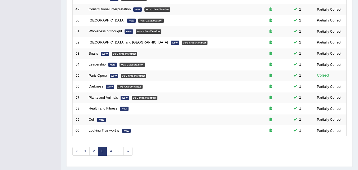
scroll to position [181, 0]
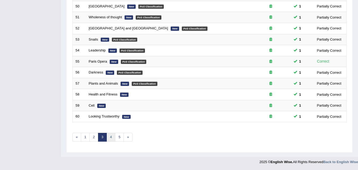
click at [109, 137] on link "4" at bounding box center [110, 137] width 9 height 9
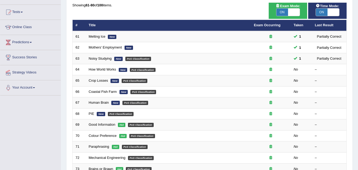
scroll to position [53, 0]
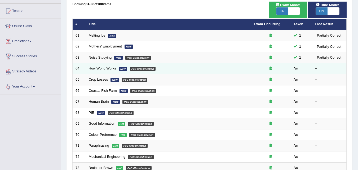
click at [110, 70] on link "How World Works" at bounding box center [103, 68] width 28 height 4
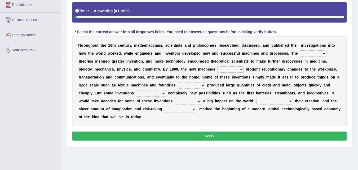
scroll to position [90, 0]
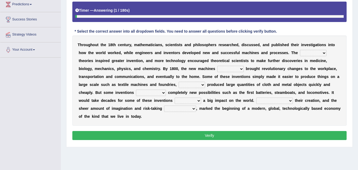
drag, startPoint x: 0, startPoint y: 0, endPoint x: 360, endPoint y: 101, distance: 373.6
click at [314, 52] on select "fewest newest nearest latest" at bounding box center [313, 53] width 26 height 6
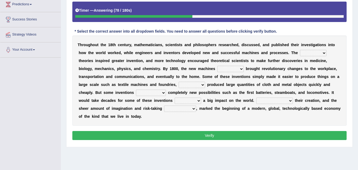
select select "latest"
click at [300, 50] on select "fewest newest nearest latest" at bounding box center [313, 53] width 26 height 6
click at [239, 71] on select "are have were had" at bounding box center [230, 69] width 26 height 6
click at [217, 66] on select "are have were had" at bounding box center [230, 69] width 26 height 6
click at [226, 70] on select "are have were had" at bounding box center [230, 69] width 26 height 6
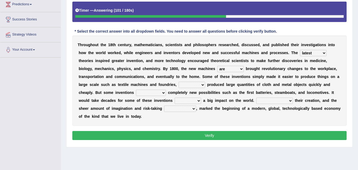
click at [226, 70] on select "are have were had" at bounding box center [230, 69] width 26 height 6
select select "have"
click at [217, 66] on select "are have were had" at bounding box center [230, 69] width 26 height 6
click at [204, 86] on select "those which that what" at bounding box center [191, 85] width 26 height 6
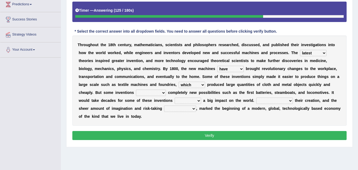
click at [178, 82] on select "those which that what" at bounding box center [191, 85] width 26 height 6
click at [196, 84] on select "those which that what" at bounding box center [191, 85] width 26 height 6
click at [178, 82] on select "those which that what" at bounding box center [191, 85] width 26 height 6
click at [192, 87] on select "those which that what" at bounding box center [191, 85] width 26 height 6
select select "which"
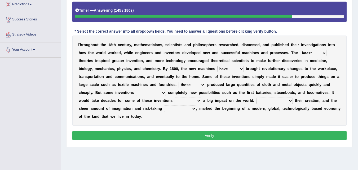
click at [178, 82] on select "those which that what" at bounding box center [191, 85] width 26 height 6
click at [146, 95] on select "brought necessitated enforced took" at bounding box center [151, 93] width 30 height 6
click at [136, 90] on select "brought necessitated enforced took" at bounding box center [151, 93] width 30 height 6
click at [152, 92] on select "brought necessitated enforced took" at bounding box center [151, 93] width 30 height 6
select select "enforced"
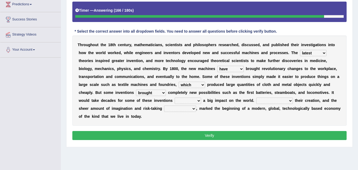
click at [136, 90] on select "brought necessitated enforced took" at bounding box center [151, 93] width 30 height 6
click at [197, 101] on select "make making made to make" at bounding box center [188, 100] width 26 height 6
click at [175, 97] on select "make making made to make" at bounding box center [188, 100] width 26 height 6
drag, startPoint x: 190, startPoint y: 101, endPoint x: 186, endPoint y: 112, distance: 11.7
click at [186, 112] on div "T h r o u g h o u t t h e 1 8 t h c e n t u r y , m a t h e m a t i c i a n s ,…" at bounding box center [209, 80] width 274 height 90
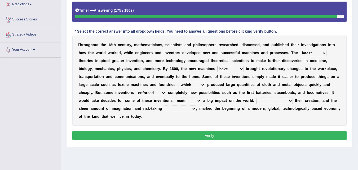
select select "make"
click at [175, 97] on select "make making made to make" at bounding box center [188, 100] width 26 height 6
click at [278, 99] on select "Notwithstanding As Whether Yet" at bounding box center [274, 100] width 37 height 6
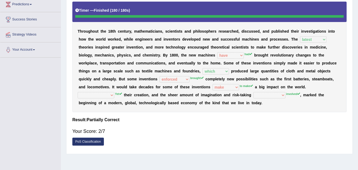
click at [260, 56] on b "o" at bounding box center [259, 55] width 2 height 4
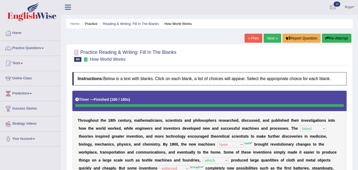
scroll to position [0, 0]
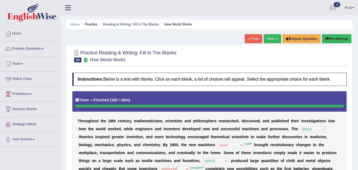
click at [266, 36] on link "Next »" at bounding box center [271, 38] width 17 height 9
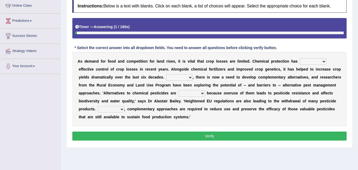
scroll to position [73, 0]
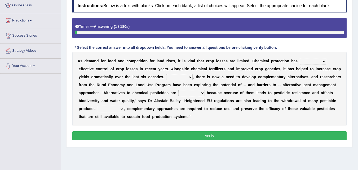
click at [358, 75] on html "Toggle navigation Home Practice Questions Speaking Practice Read Aloud Repeat S…" at bounding box center [179, 12] width 358 height 170
click at [322, 59] on select "harnessed utilized provided offset" at bounding box center [313, 61] width 26 height 6
click at [300, 58] on select "harnessed utilized provided offset" at bounding box center [313, 61] width 26 height 6
click at [312, 62] on select "harnessed utilized provided offset" at bounding box center [313, 61] width 26 height 6
select select "provided"
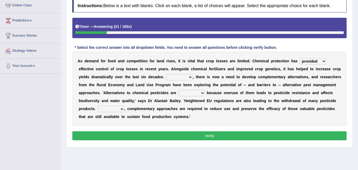
click at [300, 58] on select "harnessed utilized provided offset" at bounding box center [313, 61] width 26 height 6
click at [185, 78] on select "Hopefully However Strangely Therefore" at bounding box center [179, 77] width 26 height 6
click at [182, 113] on div "A s d e m a n d f o r f o o d a n d c o m p e t i t i o n f o r l a n d r i s e…" at bounding box center [209, 89] width 274 height 74
click at [188, 78] on select "Hopefully However Strangely Therefore" at bounding box center [179, 77] width 26 height 6
select select "Therefore"
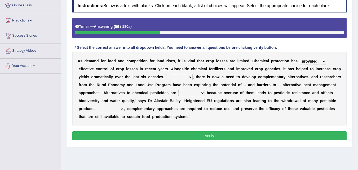
click at [166, 74] on select "Hopefully However Strangely Therefore" at bounding box center [179, 77] width 26 height 6
click at [197, 93] on select "overshot expired needed engaged" at bounding box center [191, 93] width 26 height 6
click at [188, 93] on select "overshot expired needed engaged" at bounding box center [191, 93] width 26 height 6
select select "overshot"
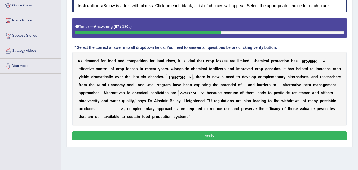
click at [178, 90] on select "overshot expired needed engaged" at bounding box center [191, 93] width 26 height 6
drag, startPoint x: 205, startPoint y: 88, endPoint x: 196, endPoint y: 94, distance: 10.6
click at [196, 94] on div "A s d e m a n d f o r f o o d a n d c o m p e t i t i o n f o r l a n d r i s e…" at bounding box center [209, 89] width 274 height 74
click at [196, 94] on select "overshot expired needed engaged" at bounding box center [191, 93] width 26 height 6
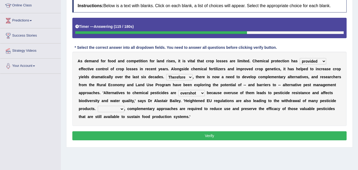
click at [119, 111] on select "Though Yet Hence But" at bounding box center [111, 109] width 26 height 6
click at [120, 108] on select "Though Yet Hence But" at bounding box center [111, 109] width 26 height 6
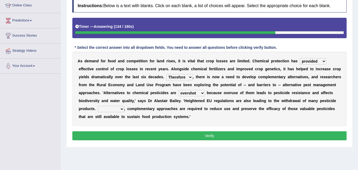
select select "But"
click at [98, 106] on select "Though Yet Hence But" at bounding box center [111, 109] width 26 height 6
click at [121, 110] on select "Though Yet Hence But" at bounding box center [111, 109] width 26 height 6
click at [205, 95] on div "A s d e m a n d f o r f o o d a n d c o m p e t i t i o n f o r l a n d r i s e…" at bounding box center [209, 89] width 274 height 74
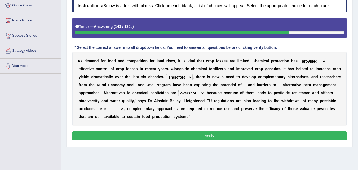
click at [203, 94] on select "overshot expired needed engaged" at bounding box center [191, 93] width 26 height 6
select select "needed"
click at [178, 90] on select "overshot expired needed engaged" at bounding box center [191, 93] width 26 height 6
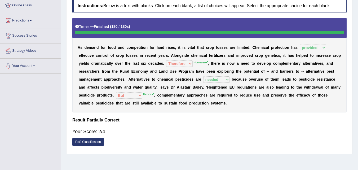
click at [152, 101] on b "b" at bounding box center [152, 103] width 2 height 4
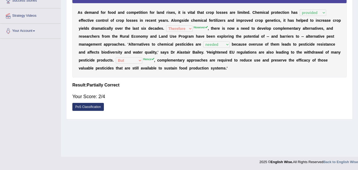
scroll to position [0, 0]
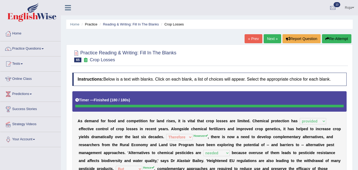
click at [271, 37] on link "Next »" at bounding box center [271, 38] width 17 height 9
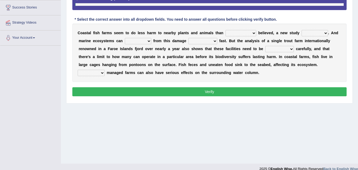
scroll to position [102, 0]
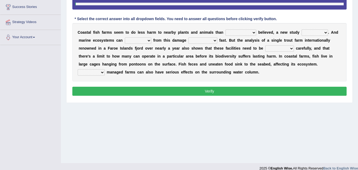
click at [245, 34] on select "collectively individually previously pretentiously" at bounding box center [240, 32] width 31 height 6
select select "previously"
click at [225, 29] on select "collectively individually previously pretentiously" at bounding box center [240, 32] width 31 height 6
click at [248, 33] on select "collectively individually previously pretentiously" at bounding box center [240, 32] width 31 height 6
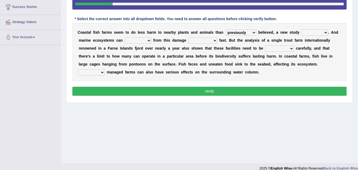
click at [248, 33] on select "collectively individually previously pretentiously" at bounding box center [240, 32] width 31 height 6
click at [317, 32] on select "introduces deceives reveals conceives" at bounding box center [314, 32] width 26 height 6
select select "reveals"
click at [301, 29] on select "introduces deceives reveals conceives" at bounding box center [314, 32] width 26 height 6
click at [308, 35] on select "introduces deceives reveals conceives" at bounding box center [314, 32] width 26 height 6
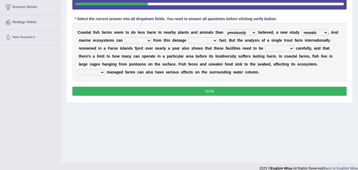
click at [308, 35] on select "introduces deceives reveals conceives" at bounding box center [314, 32] width 26 height 6
click at [257, 37] on div "C o a s t a l f i s h f a r m s s e e m t o d o l e s s h a r m t o n e a r b y…" at bounding box center [209, 52] width 274 height 58
click at [254, 33] on select "collectively individually previously pretentiously" at bounding box center [240, 32] width 31 height 6
click at [151, 41] on b at bounding box center [152, 40] width 2 height 4
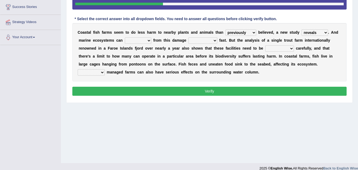
click at [148, 41] on select "derive Segregate recover prevent" at bounding box center [138, 40] width 26 height 6
select select "recover"
click at [125, 37] on select "derive Segregate recover prevent" at bounding box center [138, 40] width 26 height 6
click at [140, 41] on select "derive Segregate recover prevent" at bounding box center [138, 40] width 26 height 6
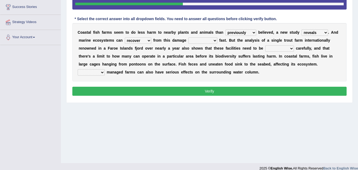
click at [193, 40] on select "visually commonly surprisingly spiritually" at bounding box center [202, 40] width 29 height 6
select select "surprisingly"
click at [188, 37] on select "visually commonly surprisingly spiritually" at bounding box center [202, 40] width 29 height 6
click at [142, 42] on select "derive Segregate recover prevent" at bounding box center [138, 40] width 26 height 6
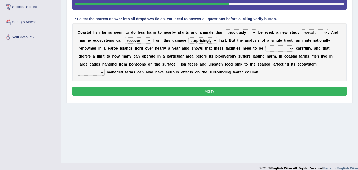
click at [291, 48] on select "dislocated estimated placed dismounted" at bounding box center [279, 48] width 29 height 6
select select "placed"
click at [265, 45] on select "dislocated estimated placed dismounted" at bounding box center [279, 48] width 29 height 6
click at [92, 76] on div "C o a s t a l f i s h f a r m s s e e m t o d o l e s s h a r m t o n e a r b y…" at bounding box center [209, 52] width 274 height 58
click at [100, 71] on select "Well Badly Expectedly Attentively" at bounding box center [91, 72] width 27 height 6
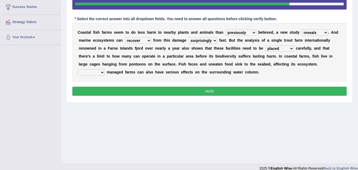
select select "Badly"
click at [78, 69] on select "Well Badly Expectedly Attentively" at bounding box center [91, 72] width 27 height 6
click at [324, 32] on select "introduces deceives reveals conceives" at bounding box center [314, 32] width 26 height 6
click at [147, 42] on select "derive Segregate recover prevent" at bounding box center [138, 40] width 26 height 6
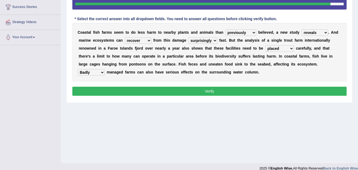
click at [147, 42] on select "derive Segregate recover prevent" at bounding box center [138, 40] width 26 height 6
click at [195, 42] on select "visually commonly surprisingly spiritually" at bounding box center [202, 40] width 29 height 6
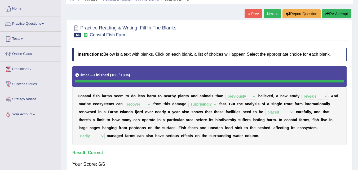
scroll to position [24, 0]
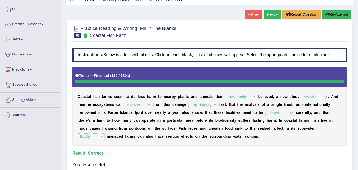
click at [267, 16] on link "Next »" at bounding box center [271, 14] width 17 height 9
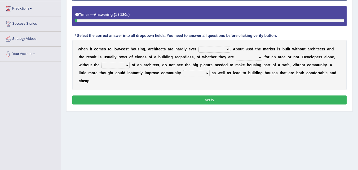
scroll to position [84, 0]
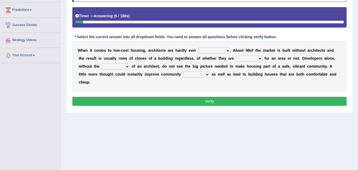
click at [208, 52] on select "compensated involved indicated complicated" at bounding box center [214, 50] width 32 height 6
select select "involved"
click at [198, 47] on select "compensated involved indicated complicated" at bounding box center [214, 50] width 32 height 6
click at [257, 57] on select "proficient premium profound practical" at bounding box center [249, 58] width 26 height 6
select select "profound"
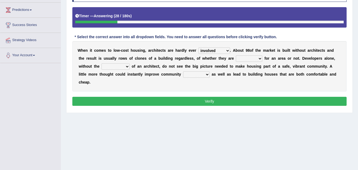
click at [236, 55] on select "proficient premium profound practical" at bounding box center [249, 58] width 26 height 6
click at [121, 66] on select "speculation input reference intake" at bounding box center [115, 66] width 28 height 6
click at [101, 63] on select "speculation input reference intake" at bounding box center [115, 66] width 28 height 6
click at [128, 64] on select "speculation input reference intake" at bounding box center [115, 66] width 28 height 6
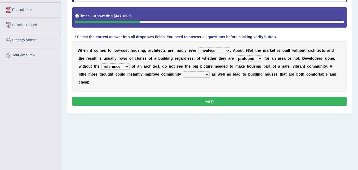
click at [128, 64] on select "speculation input reference intake" at bounding box center [115, 66] width 28 height 6
select select "input"
click at [101, 63] on select "speculation input reference intake" at bounding box center [115, 66] width 28 height 6
click at [215, 47] on div "W h e n i t c o m e s t o l o w - c o s t h o u s i n g , a r c h i t e c t s a…" at bounding box center [209, 66] width 274 height 50
click at [214, 49] on select "compensated involved indicated complicated" at bounding box center [214, 50] width 32 height 6
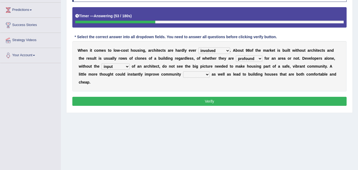
click at [214, 49] on select "compensated involved indicated complicated" at bounding box center [214, 50] width 32 height 6
click at [244, 60] on select "proficient premium profound practical" at bounding box center [249, 58] width 26 height 6
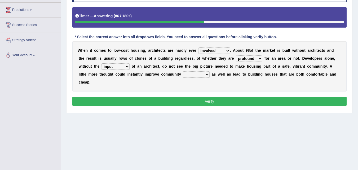
click at [203, 75] on select "safety stability dignity budget" at bounding box center [196, 74] width 26 height 6
select select "budget"
click at [183, 71] on select "safety stability dignity budget" at bounding box center [196, 74] width 26 height 6
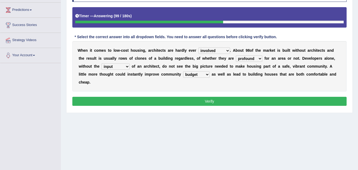
click at [198, 74] on select "safety stability dignity budget" at bounding box center [196, 74] width 26 height 6
click at [249, 61] on select "proficient premium profound practical" at bounding box center [249, 58] width 26 height 6
click at [109, 66] on select "speculation input reference intake" at bounding box center [115, 66] width 28 height 6
click at [118, 68] on select "speculation input reference intake" at bounding box center [115, 66] width 28 height 6
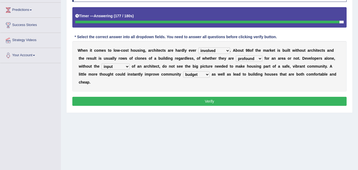
click at [118, 65] on select "speculation input reference intake" at bounding box center [115, 66] width 28 height 6
select select "intake"
click at [101, 63] on select "speculation input reference intake" at bounding box center [115, 66] width 28 height 6
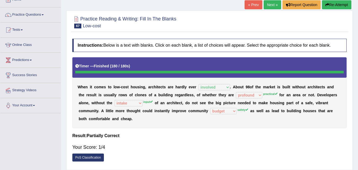
scroll to position [33, 0]
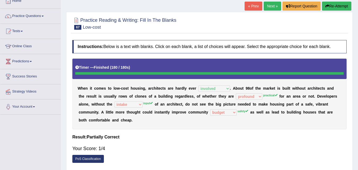
click at [270, 7] on link "Next »" at bounding box center [271, 6] width 17 height 9
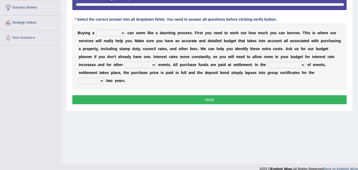
scroll to position [103, 0]
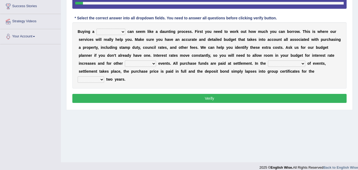
click at [119, 34] on select "house architecture home family" at bounding box center [110, 32] width 29 height 6
select select "house"
click at [96, 29] on select "house architecture home family" at bounding box center [110, 32] width 29 height 6
click at [140, 66] on select "unbelievable unforgettable unforeseen certain" at bounding box center [140, 63] width 31 height 6
click at [125, 60] on select "unbelievable unforgettable unforeseen certain" at bounding box center [140, 63] width 31 height 6
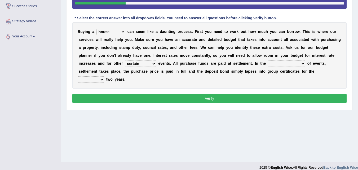
click at [144, 65] on select "unbelievable unforgettable unforeseen certain" at bounding box center [140, 63] width 31 height 6
click at [125, 60] on select "unbelievable unforgettable unforeseen certain" at bounding box center [140, 63] width 31 height 6
click at [135, 62] on select "unbelievable unforgettable unforeseen certain" at bounding box center [140, 63] width 31 height 6
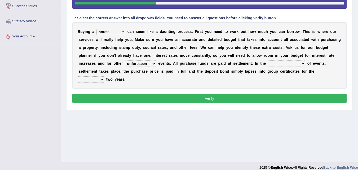
select select "certain"
click at [125, 60] on select "unbelievable unforgettable unforeseen certain" at bounding box center [140, 63] width 31 height 6
click at [289, 66] on select "normal events uncertain course ordinary course special course" at bounding box center [286, 63] width 37 height 6
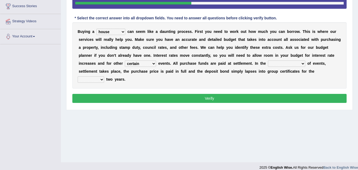
select select "uncertain course"
click at [268, 60] on select "normal events uncertain course ordinary course special course" at bounding box center [286, 63] width 37 height 6
click at [103, 80] on select "mere leading next past" at bounding box center [91, 79] width 26 height 6
select select "next"
click at [78, 76] on select "mere leading next past" at bounding box center [91, 79] width 26 height 6
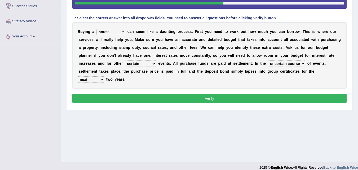
click at [146, 95] on button "Verify" at bounding box center [209, 98] width 274 height 9
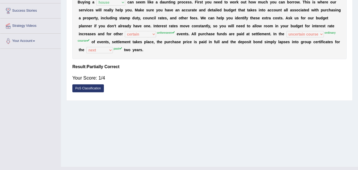
scroll to position [99, 0]
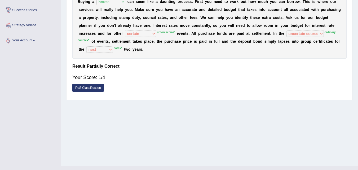
drag, startPoint x: 357, startPoint y: 105, endPoint x: 361, endPoint y: 83, distance: 22.5
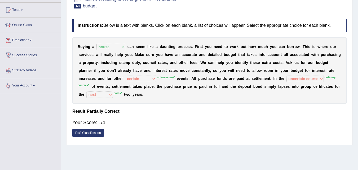
scroll to position [52, 0]
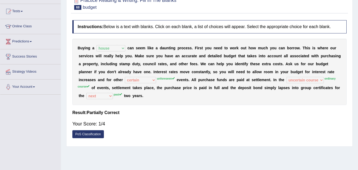
click at [260, 119] on div "Your Score: 1/4" at bounding box center [209, 123] width 274 height 13
click at [212, 155] on div "Home Practice Reading & Writing: Fill In The Blanks budget « Prev Next » Report…" at bounding box center [209, 80] width 297 height 265
